Goal: Check status: Check status

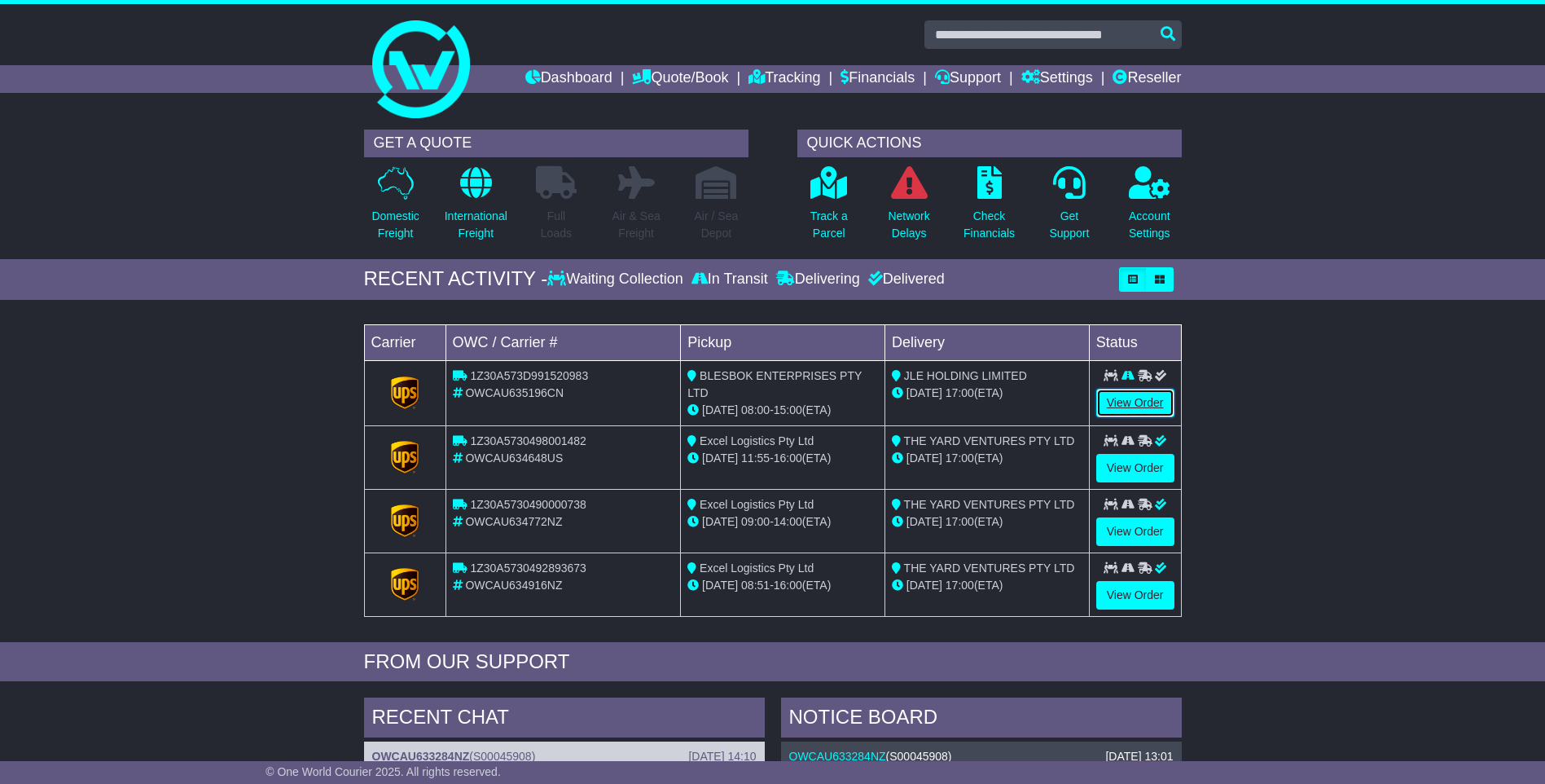
click at [1123, 391] on link "View Order" at bounding box center [1135, 402] width 78 height 28
